Goal: Find specific page/section: Find specific page/section

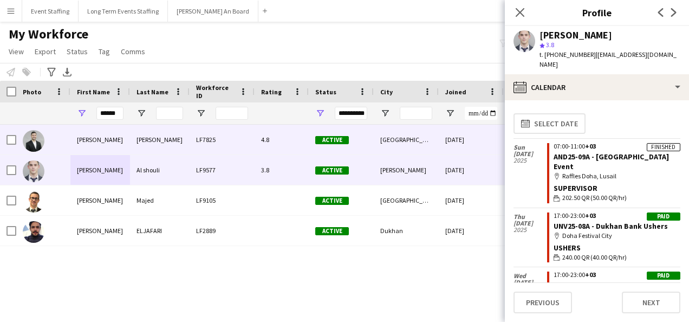
scroll to position [8288, 0]
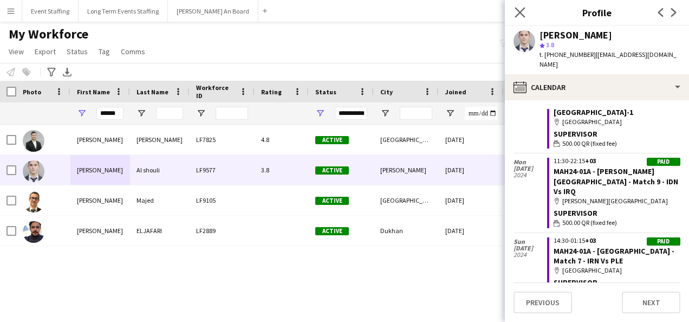
click at [524, 8] on icon at bounding box center [519, 12] width 10 height 10
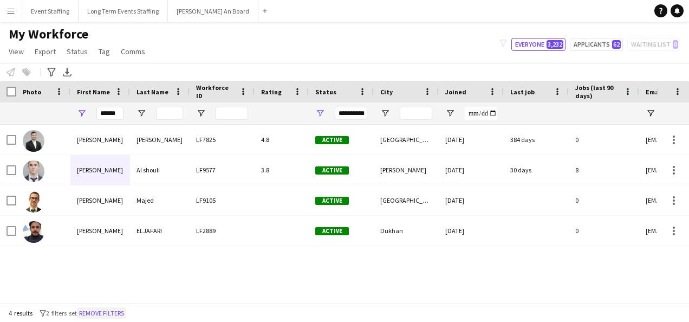
click at [119, 316] on button "Remove filters" at bounding box center [101, 313] width 49 height 12
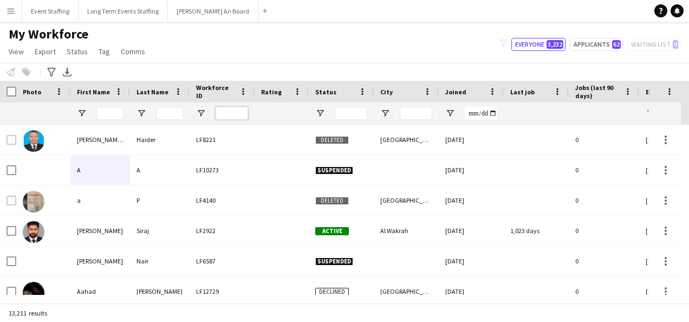
click at [234, 114] on input "Workforce ID Filter Input" at bounding box center [231, 113] width 32 height 13
paste input "*******"
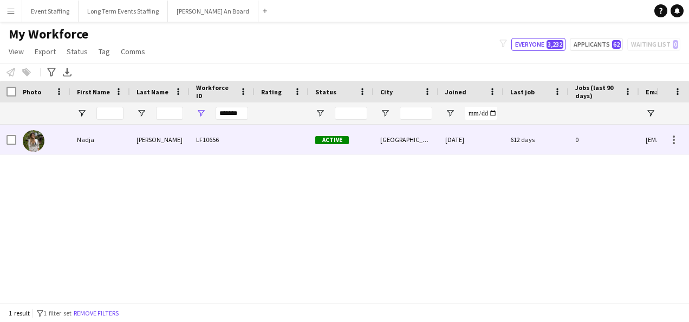
click at [239, 153] on div "LF10656" at bounding box center [221, 140] width 65 height 30
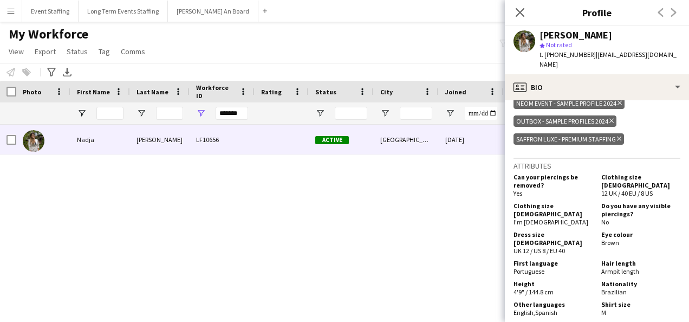
scroll to position [595, 0]
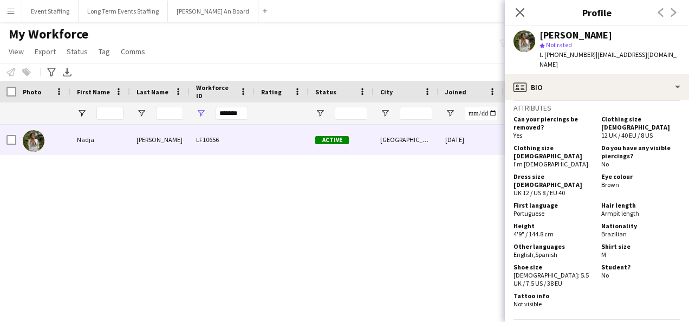
click at [414, 250] on div "[PERSON_NAME] LF10656 Active [GEOGRAPHIC_DATA] [DATE] 612 days 0 [EMAIL_ADDRESS…" at bounding box center [328, 210] width 656 height 170
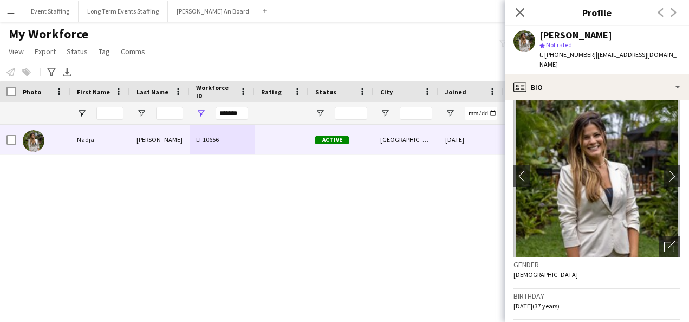
scroll to position [0, 0]
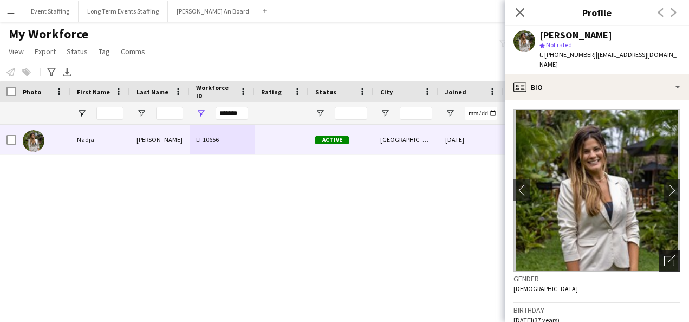
click at [663, 270] on div "Open photos pop-in" at bounding box center [669, 261] width 22 height 22
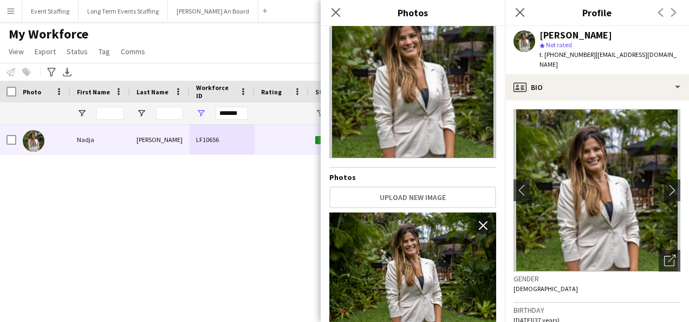
scroll to position [65, 0]
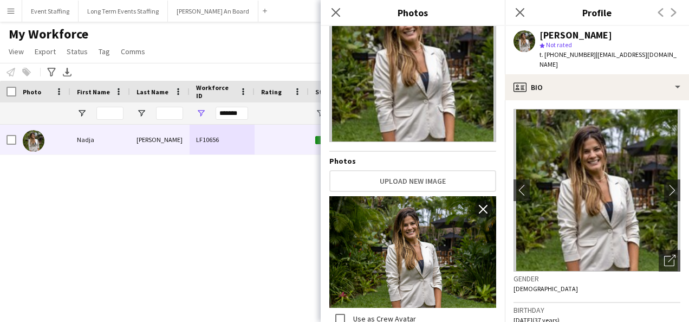
click at [250, 188] on div "[PERSON_NAME] LF10656 Active [GEOGRAPHIC_DATA] [DATE] 612 days 0 [EMAIL_ADDRESS…" at bounding box center [328, 210] width 656 height 170
click at [521, 8] on icon "Close pop-in" at bounding box center [519, 12] width 10 height 10
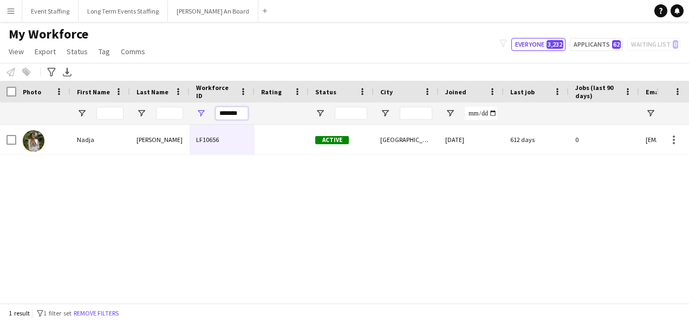
click at [230, 112] on input "*******" at bounding box center [231, 113] width 32 height 13
paste input "Workforce ID Filter Input"
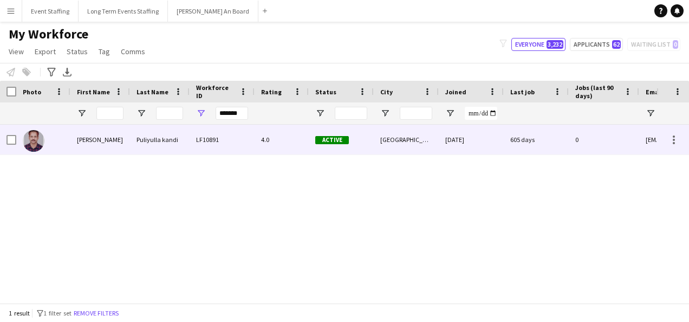
click at [241, 143] on div "LF10891" at bounding box center [221, 140] width 65 height 30
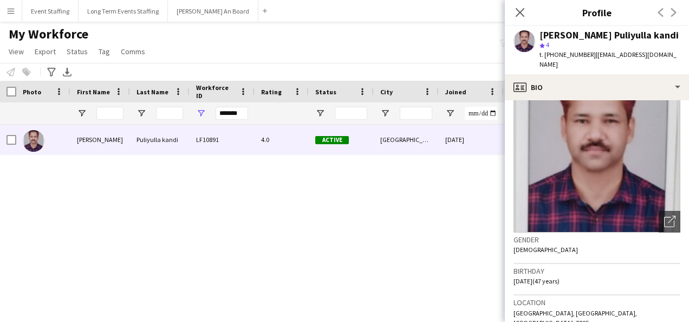
scroll to position [0, 0]
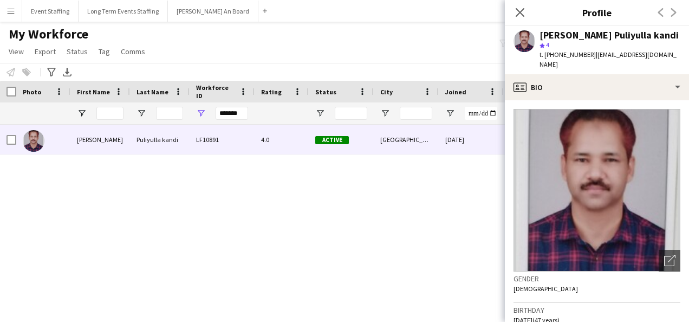
click at [440, 196] on div "[PERSON_NAME] Puliyulla kandi LF10891 4.0 Active [GEOGRAPHIC_DATA] [DATE] 605 d…" at bounding box center [328, 210] width 656 height 170
click at [666, 250] on div "Open photos pop-in" at bounding box center [669, 261] width 22 height 22
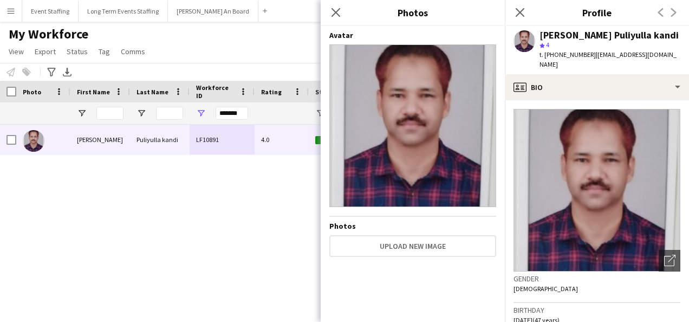
click at [307, 182] on div "[PERSON_NAME] Puliyulla kandi LF10891 4.0 Active [GEOGRAPHIC_DATA] [DATE] 605 d…" at bounding box center [328, 210] width 656 height 170
click at [523, 11] on icon "Close pop-in" at bounding box center [519, 12] width 10 height 10
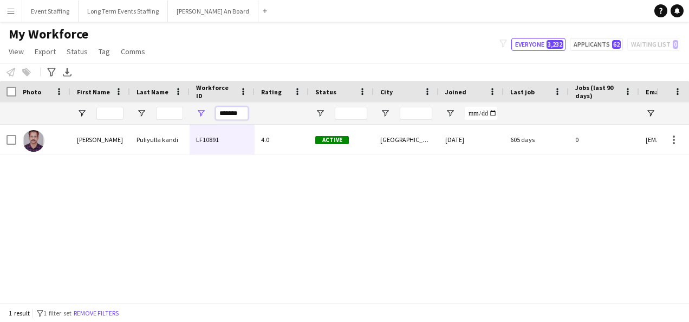
click at [225, 115] on input "*******" at bounding box center [231, 113] width 32 height 13
paste input "Workforce ID Filter Input"
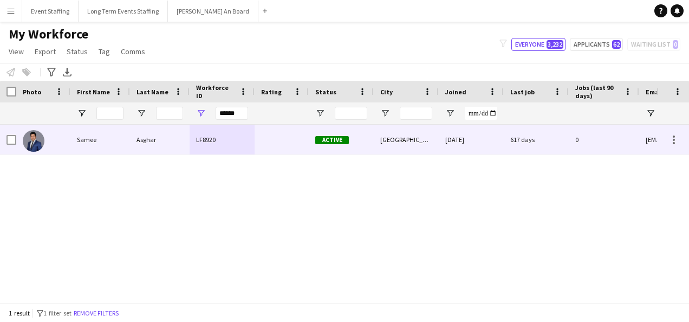
click at [173, 136] on div "Asghar" at bounding box center [160, 140] width 60 height 30
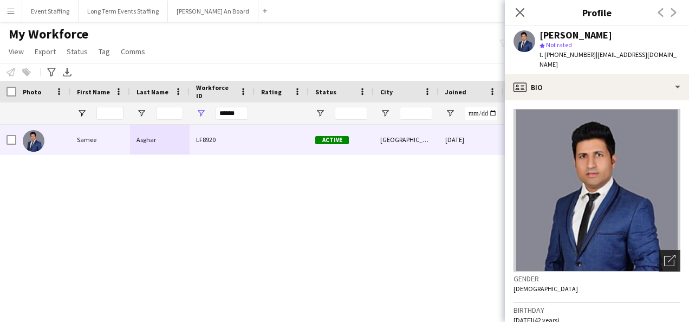
click at [664, 254] on icon "Open photos pop-in" at bounding box center [669, 259] width 11 height 11
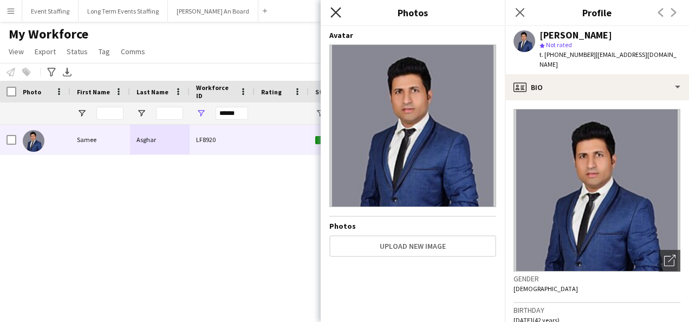
click at [333, 15] on icon at bounding box center [335, 12] width 10 height 10
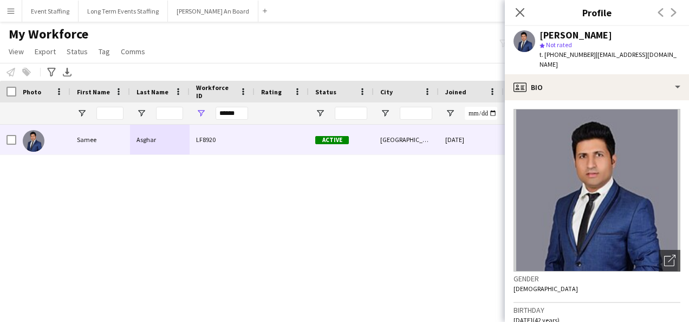
click at [438, 213] on div "[PERSON_NAME] LF8920 Active [GEOGRAPHIC_DATA] [DATE] 617 days 0 [EMAIL_ADDRESS]…" at bounding box center [328, 210] width 656 height 170
click at [224, 109] on input "******" at bounding box center [231, 113] width 32 height 13
paste input "Workforce ID Filter Input"
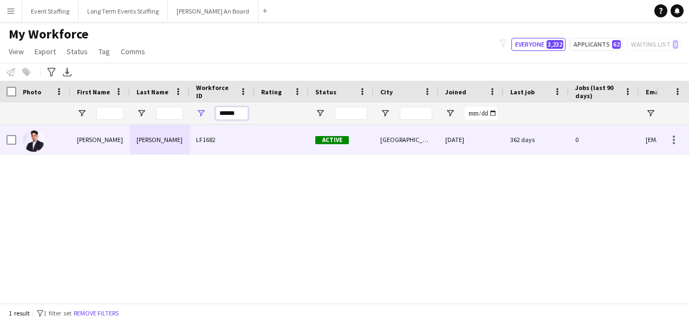
type input "******"
click at [229, 144] on div "LF1682" at bounding box center [221, 140] width 65 height 30
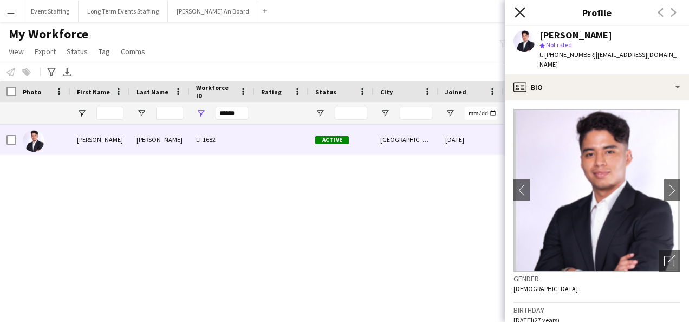
click at [519, 13] on icon at bounding box center [519, 12] width 10 height 10
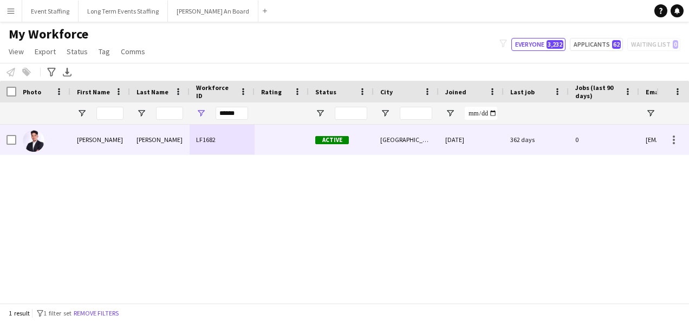
click at [281, 141] on div at bounding box center [281, 140] width 54 height 30
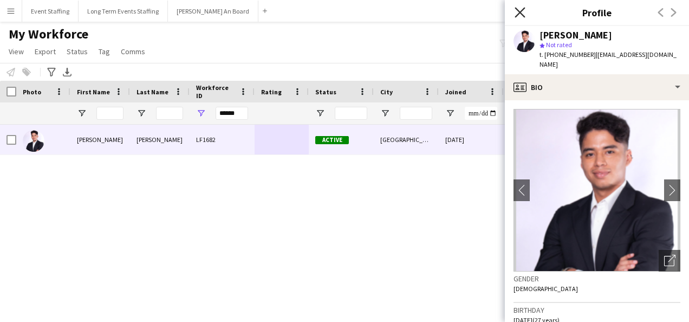
click at [519, 8] on icon "Close pop-in" at bounding box center [519, 12] width 10 height 10
